Goal: Task Accomplishment & Management: Manage account settings

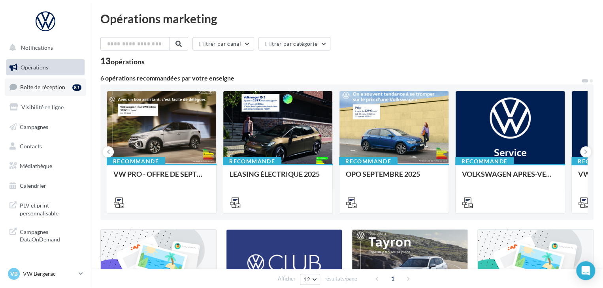
click at [58, 92] on link "Boîte de réception 81" at bounding box center [45, 87] width 81 height 17
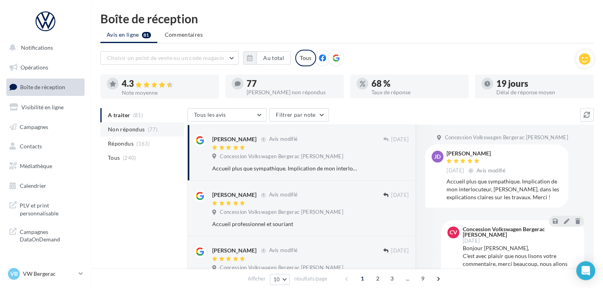
click at [145, 131] on li "Non répondus (77)" at bounding box center [142, 129] width 84 height 14
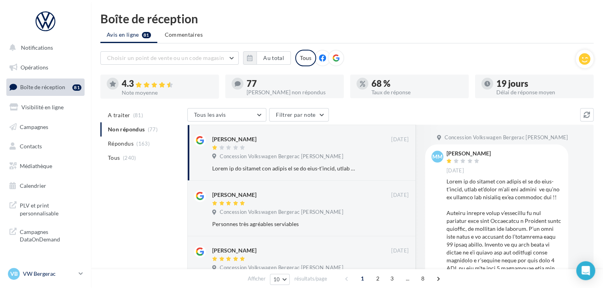
click at [53, 278] on p "VW Bergerac" at bounding box center [49, 274] width 53 height 8
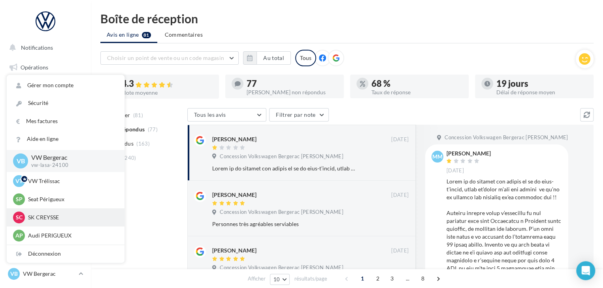
scroll to position [18, 0]
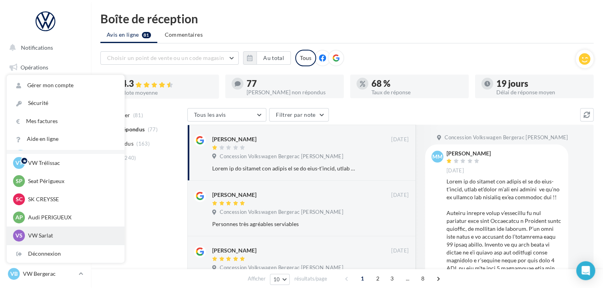
click at [59, 231] on div "VS VW Sarlat vw-lasa-24200" at bounding box center [65, 236] width 105 height 12
